Goal: Task Accomplishment & Management: Manage account settings

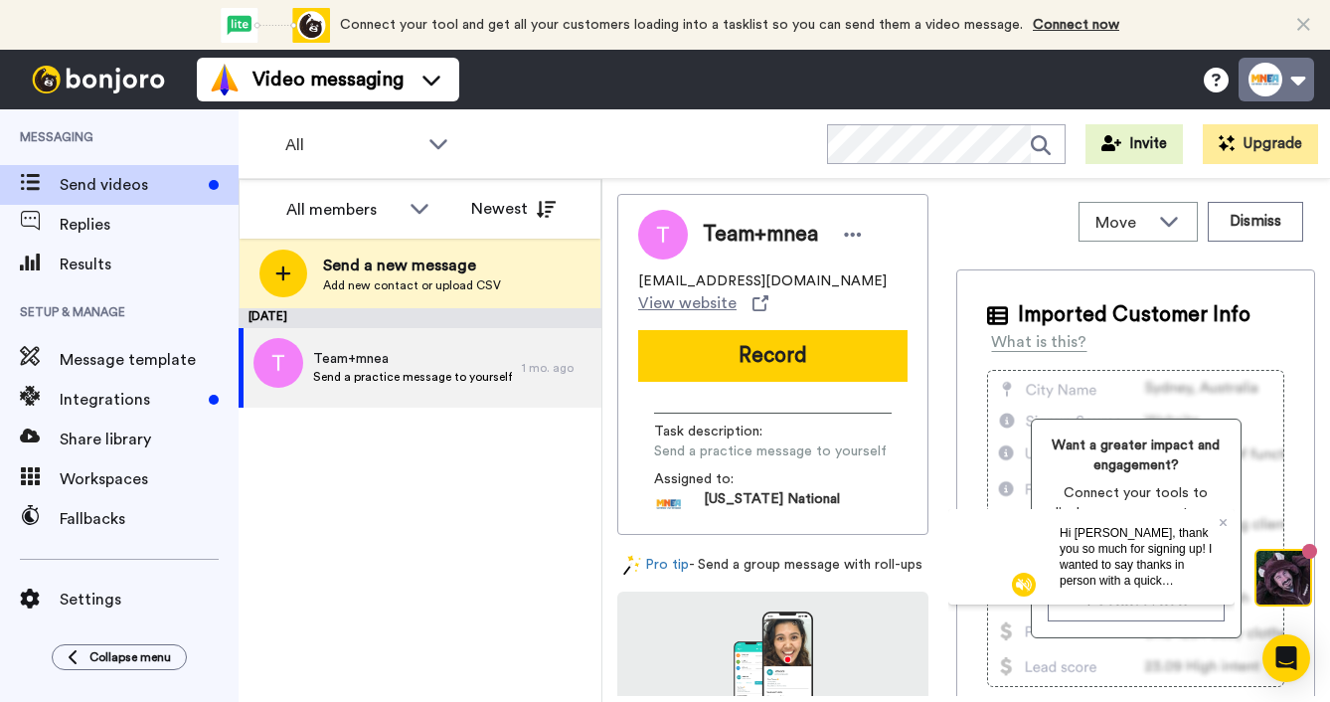
click at [1285, 89] on button at bounding box center [1277, 80] width 76 height 44
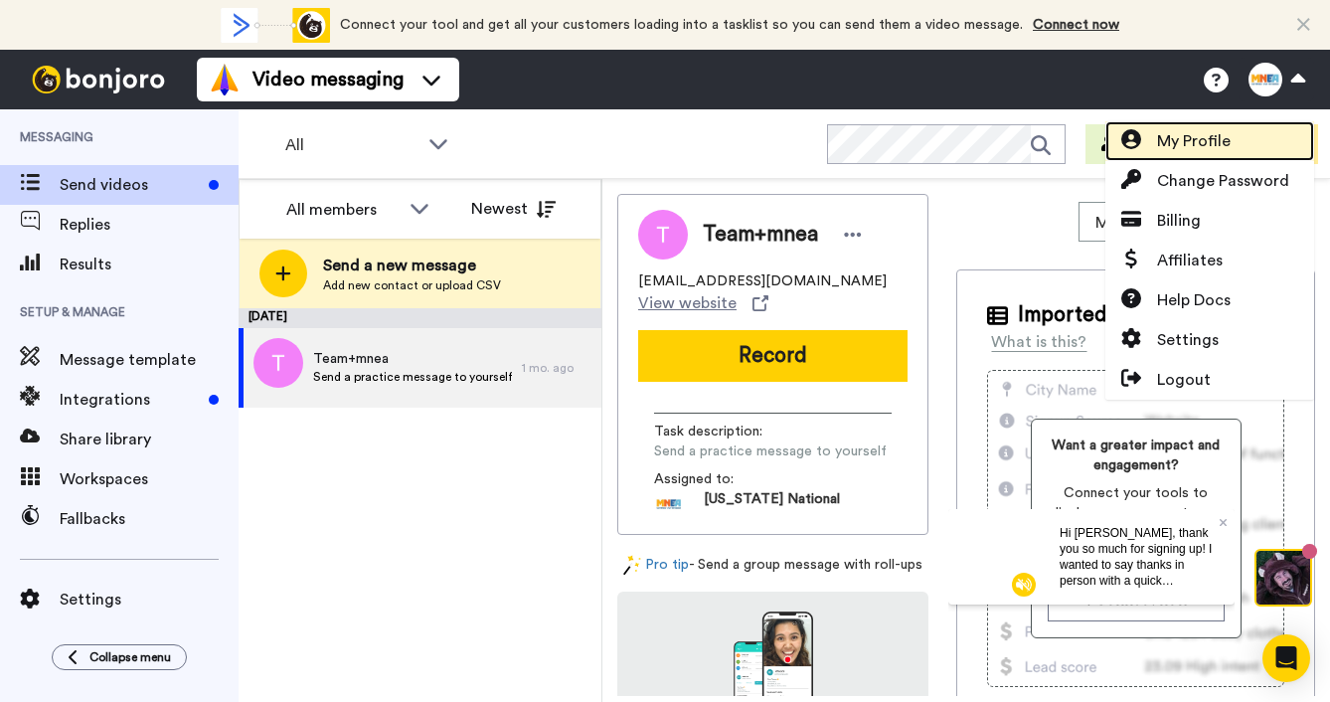
click at [1227, 152] on span "My Profile" at bounding box center [1194, 141] width 74 height 24
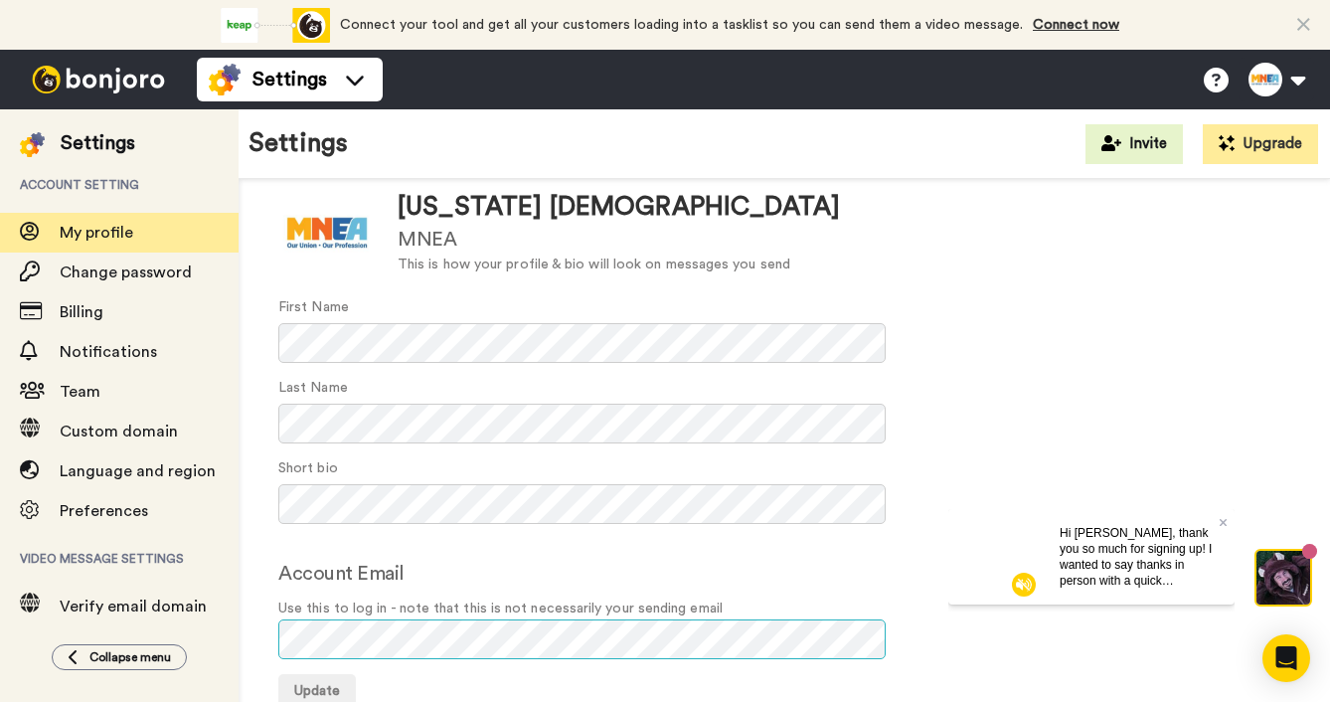
click at [275, 637] on div "Your profile Update your email, name and avatar Update [US_STATE] [DEMOGRAPHIC_…" at bounding box center [785, 413] width 1092 height 703
click at [546, 544] on form "Update [US_STATE] [DEMOGRAPHIC_DATA] MNEA This is how your profile & bio will l…" at bounding box center [784, 446] width 1012 height 527
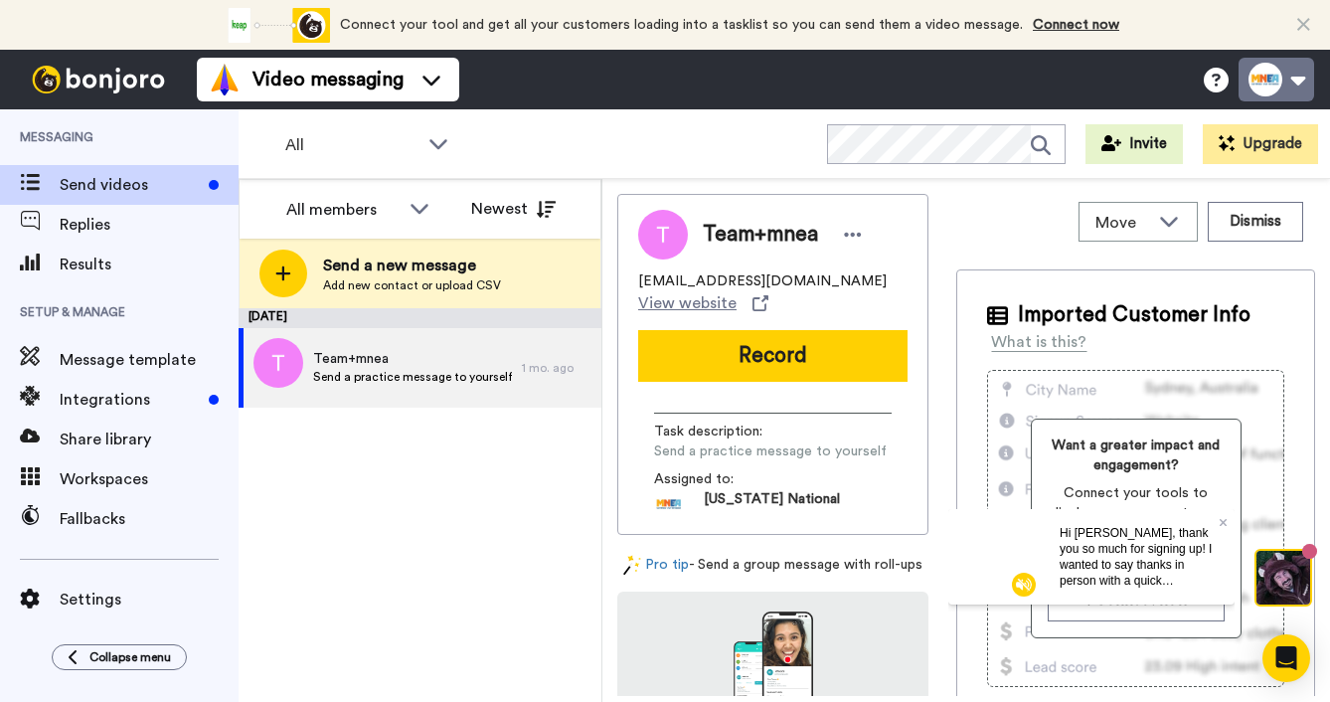
click at [1265, 83] on button at bounding box center [1277, 80] width 76 height 44
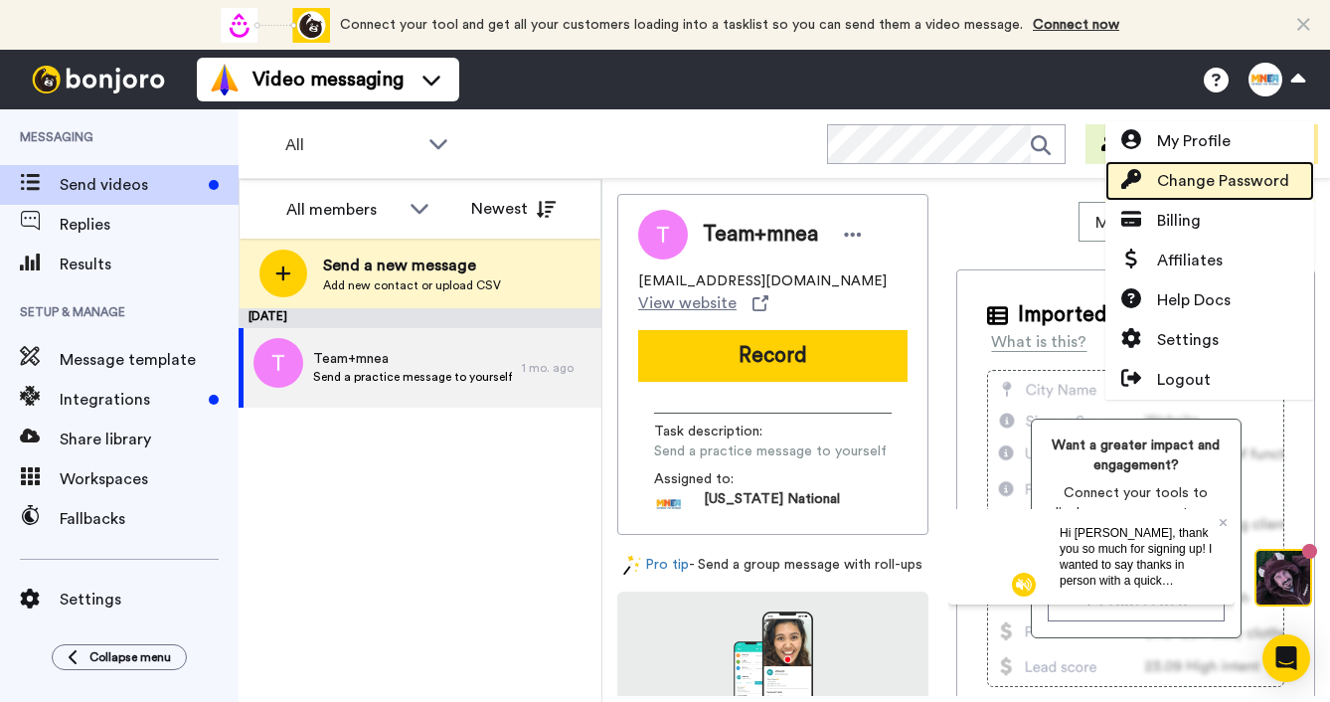
click at [1222, 192] on span "Change Password" at bounding box center [1223, 181] width 132 height 24
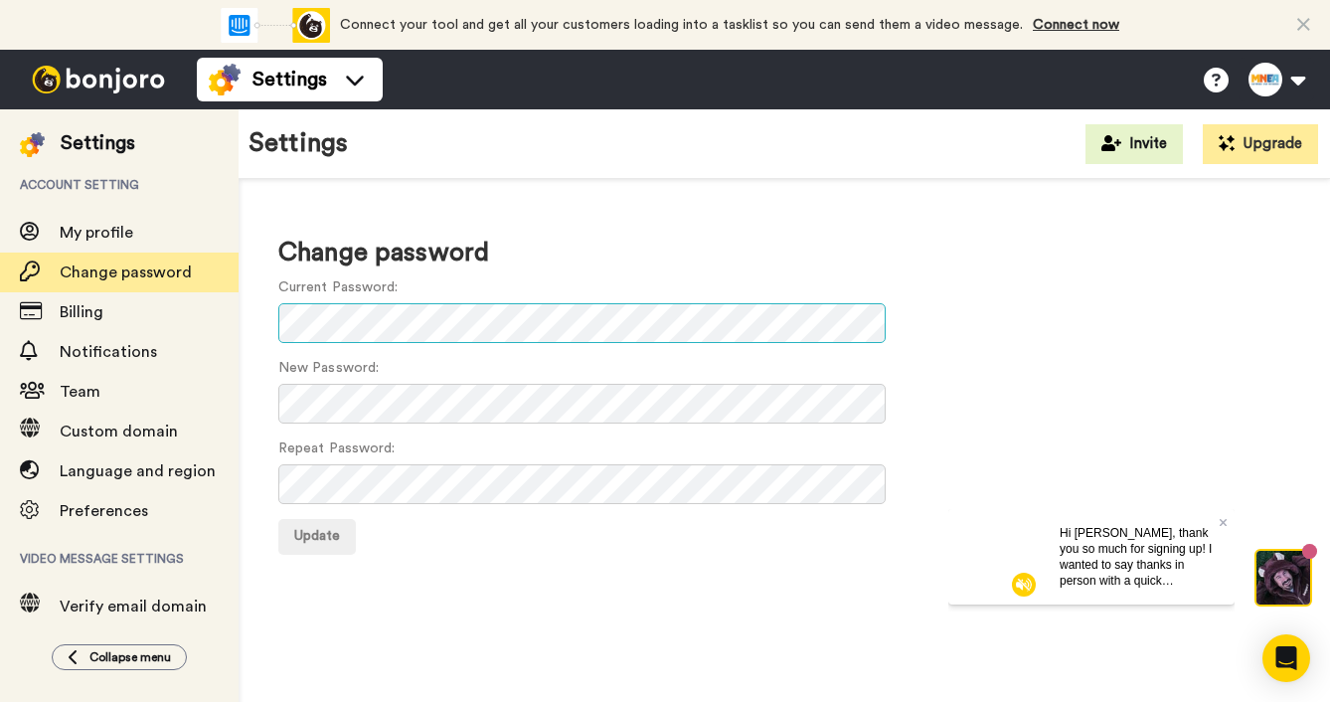
click at [0, 701] on com-1password-button at bounding box center [0, 702] width 0 height 0
click at [561, 278] on div "Current Password:" at bounding box center [784, 310] width 1012 height 66
click at [0, 701] on com-1password-button at bounding box center [0, 702] width 0 height 0
